Goal: Information Seeking & Learning: Learn about a topic

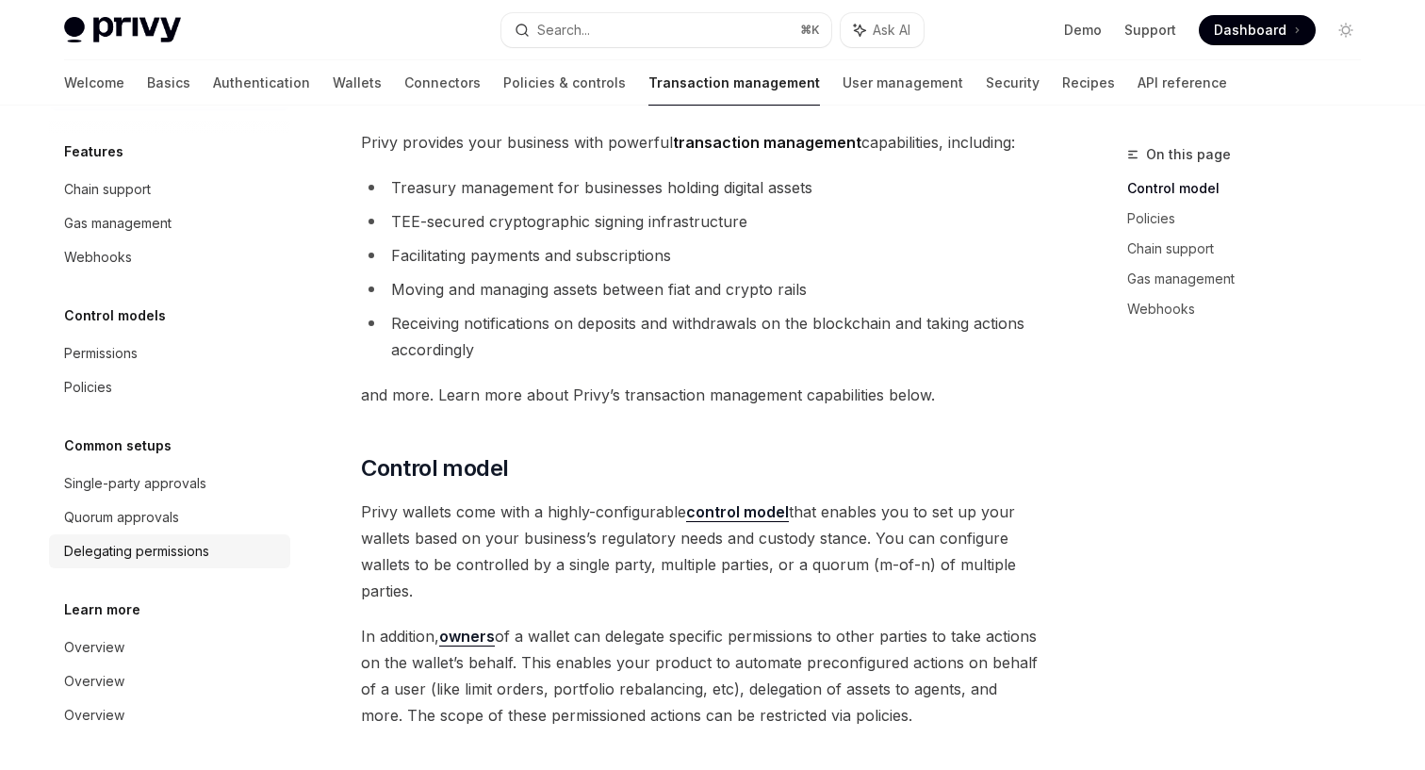
scroll to position [82, 0]
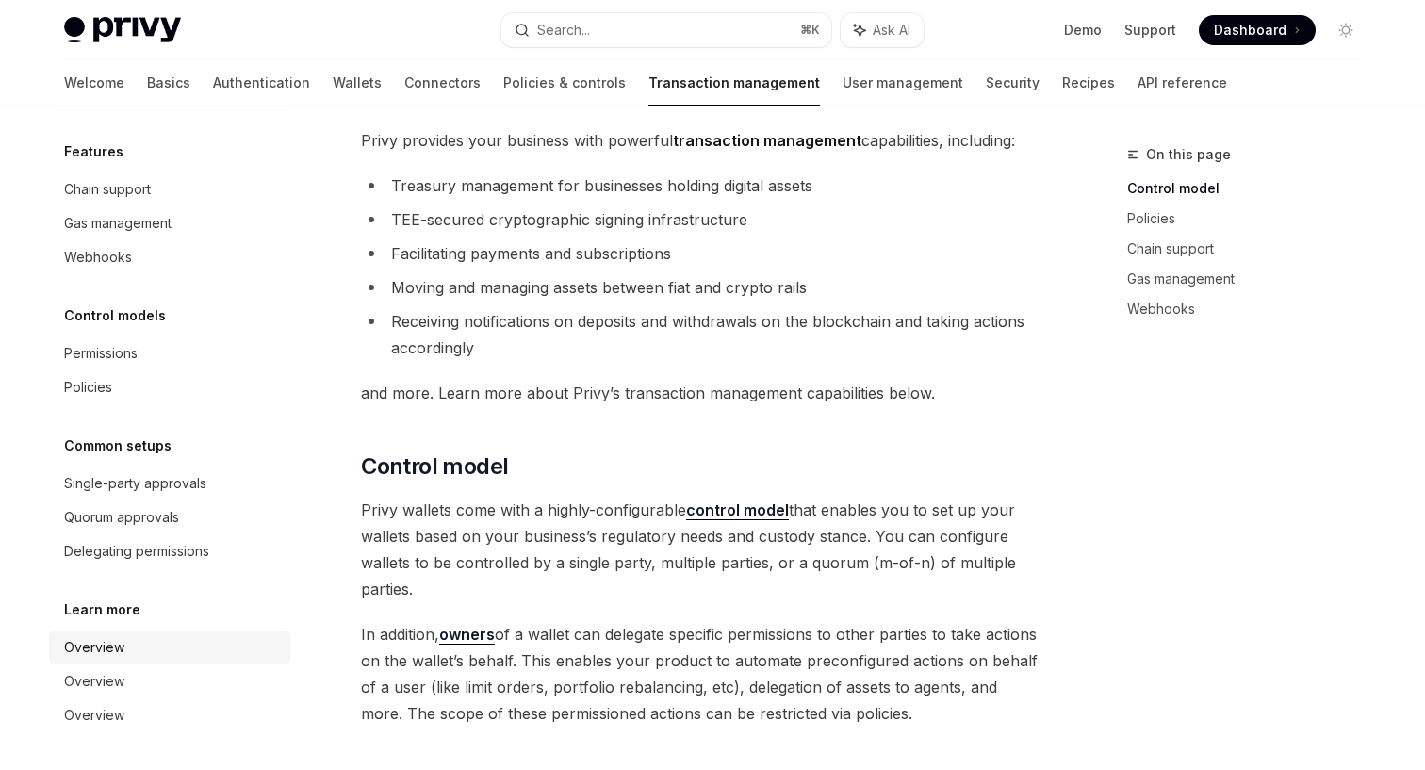
click at [129, 639] on div "Overview" at bounding box center [171, 647] width 215 height 23
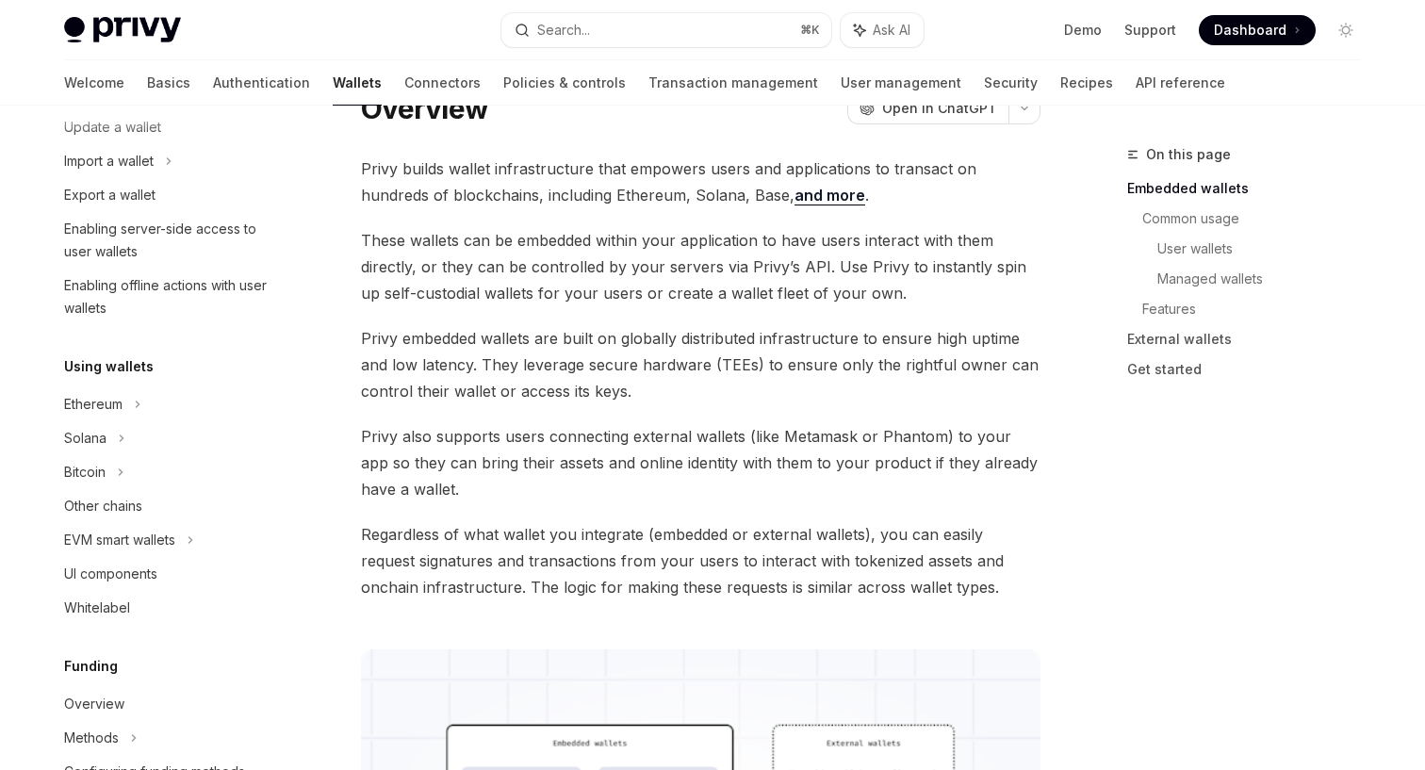
scroll to position [170, 0]
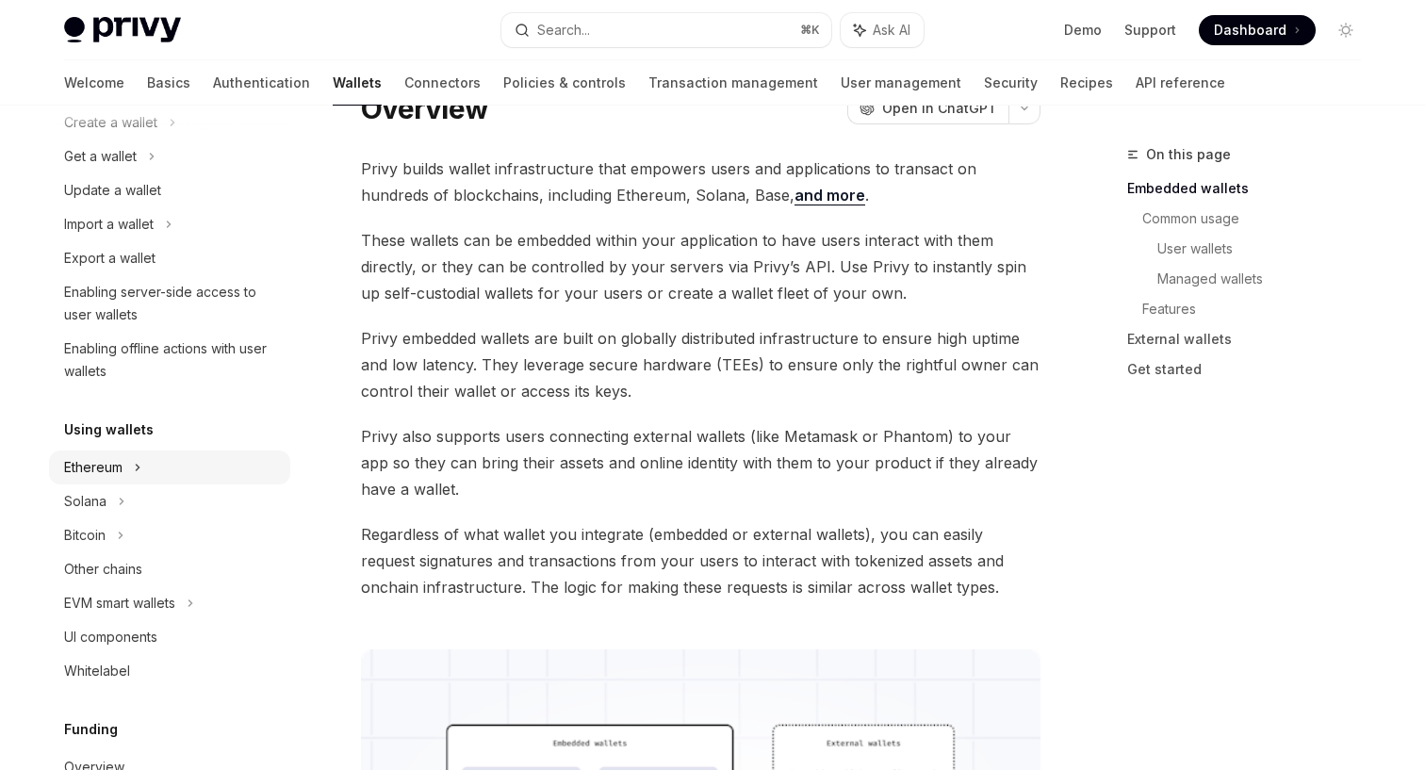
click at [172, 469] on div "Ethereum" at bounding box center [169, 467] width 241 height 34
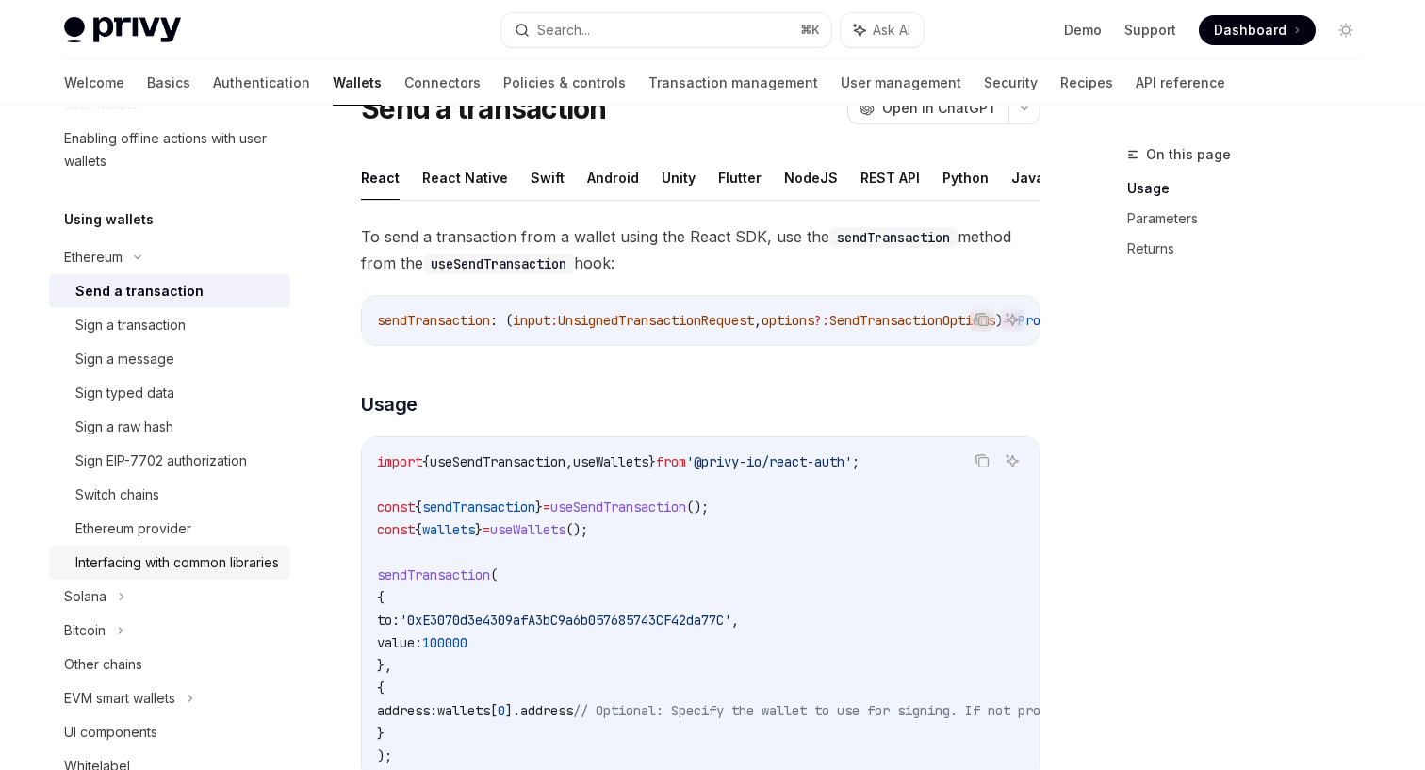
scroll to position [415, 0]
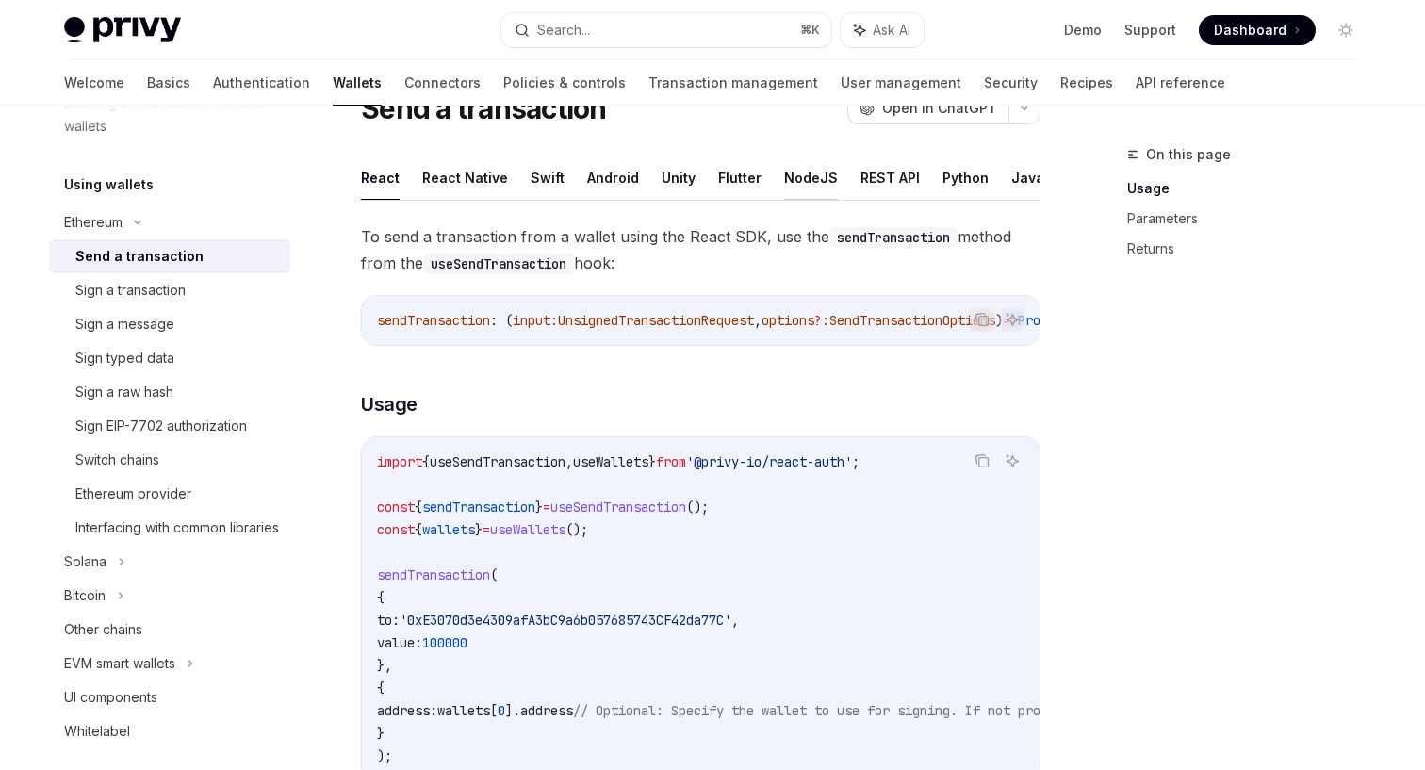
click at [806, 174] on button "NodeJS" at bounding box center [811, 177] width 54 height 44
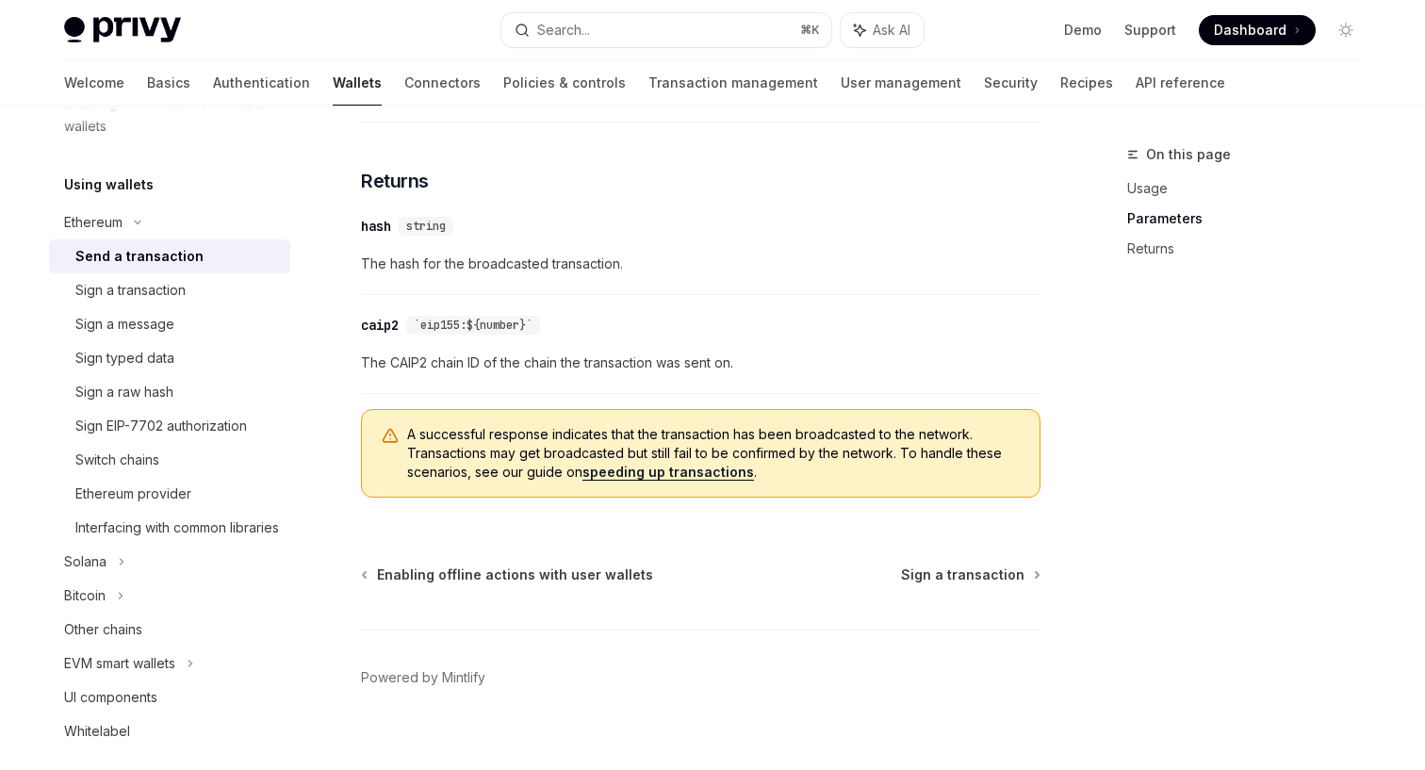
scroll to position [1133, 0]
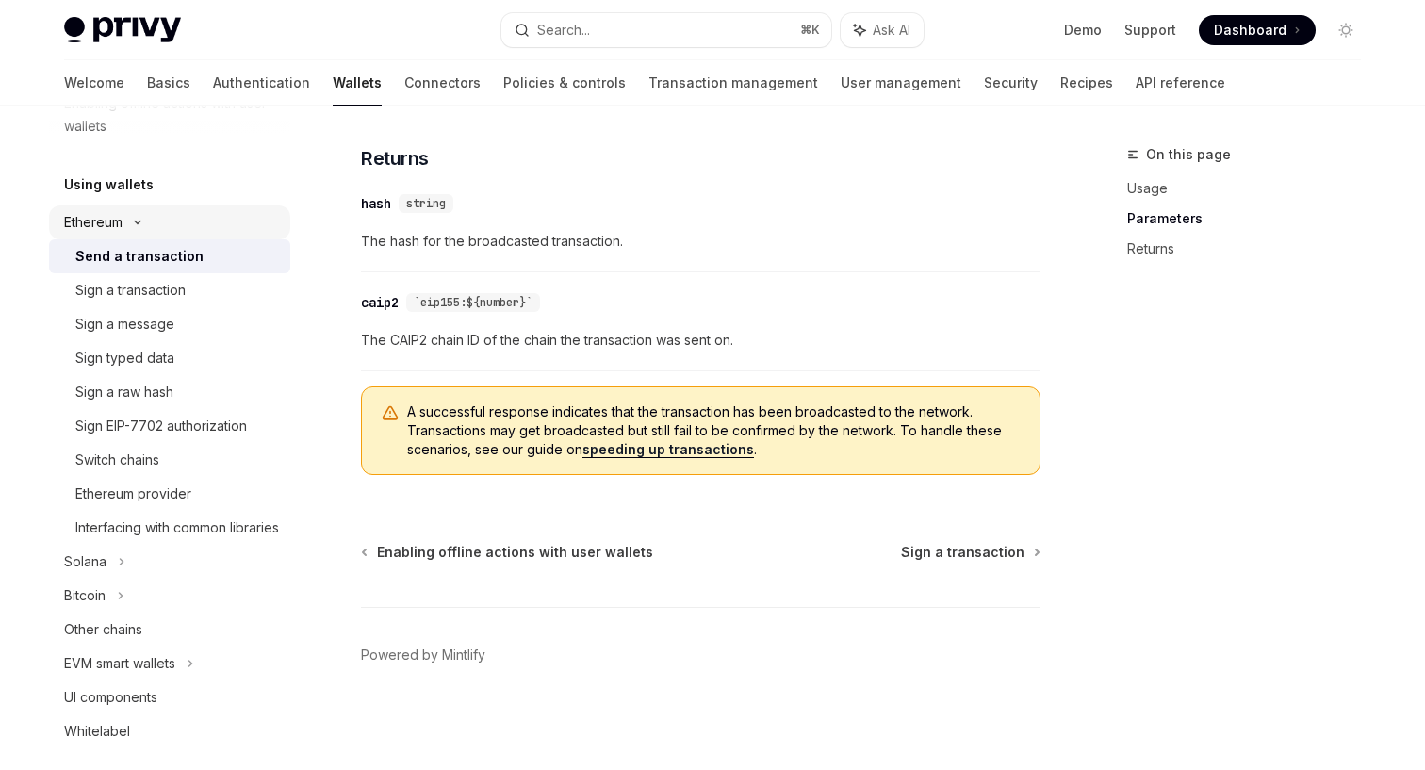
click at [134, 222] on icon at bounding box center [137, 223] width 23 height 8
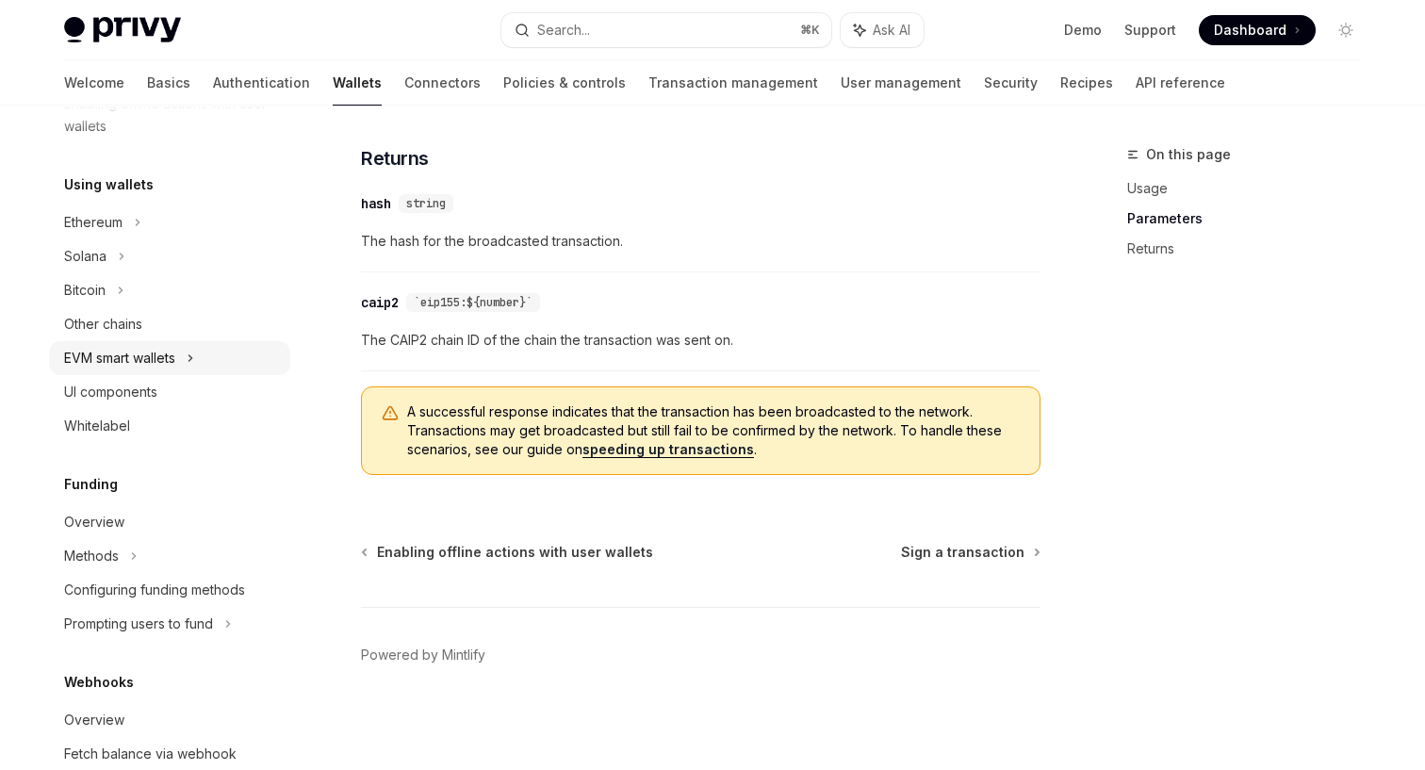
click at [229, 361] on div "EVM smart wallets" at bounding box center [169, 358] width 241 height 34
type textarea "*"
